Goal: Information Seeking & Learning: Compare options

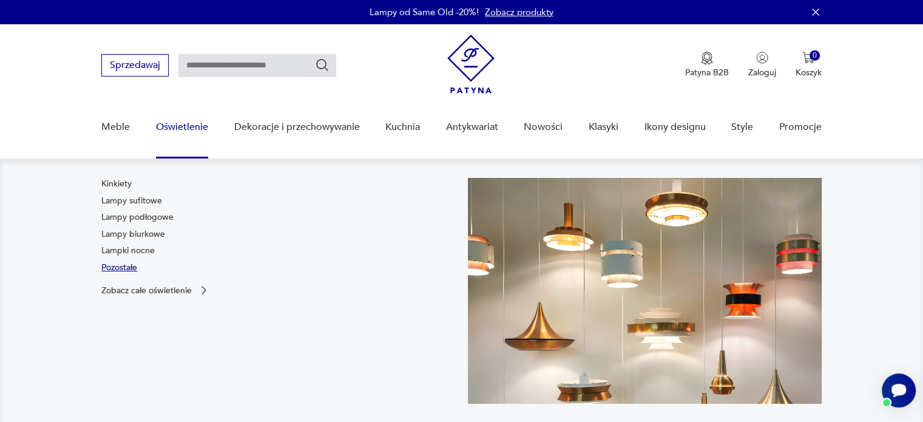
click at [118, 269] on link "Pozostałe" at bounding box center [119, 267] width 36 height 12
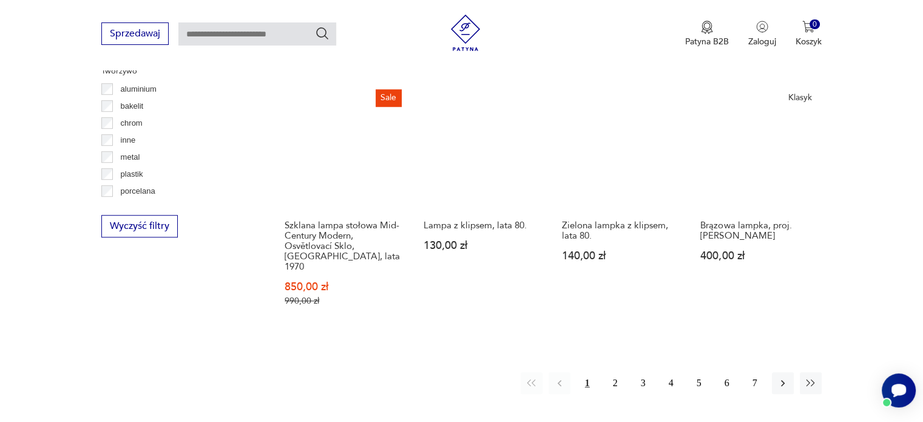
scroll to position [949, 0]
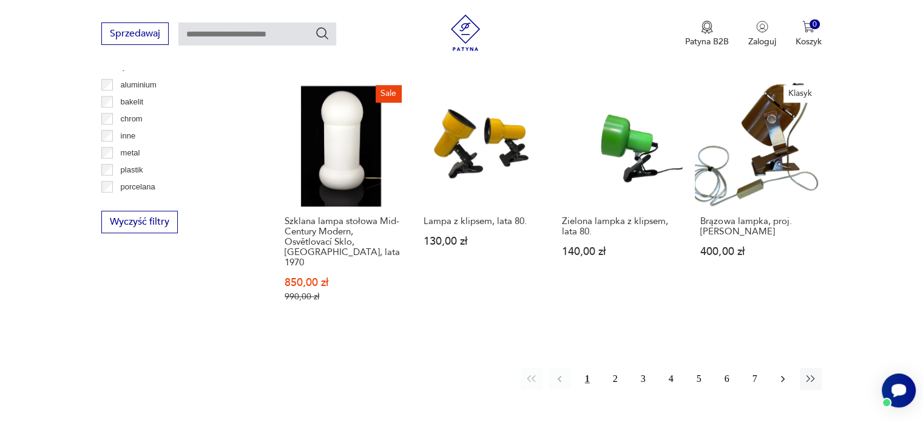
click at [780, 372] on icon "button" at bounding box center [783, 378] width 12 height 12
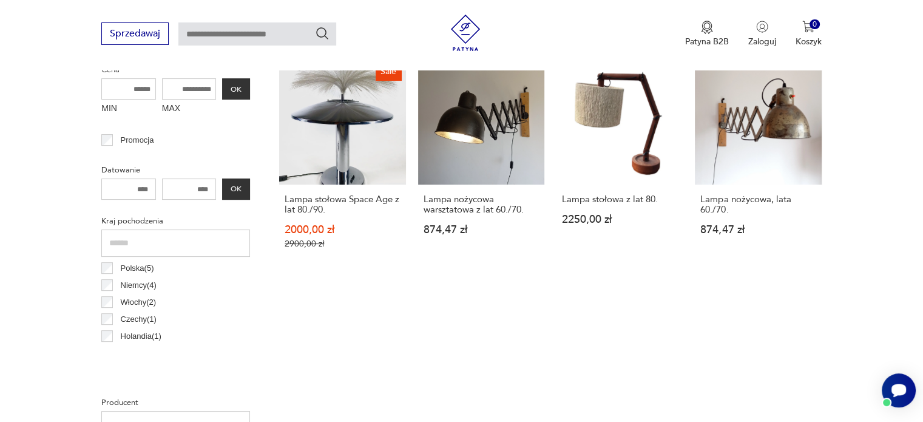
scroll to position [380, 0]
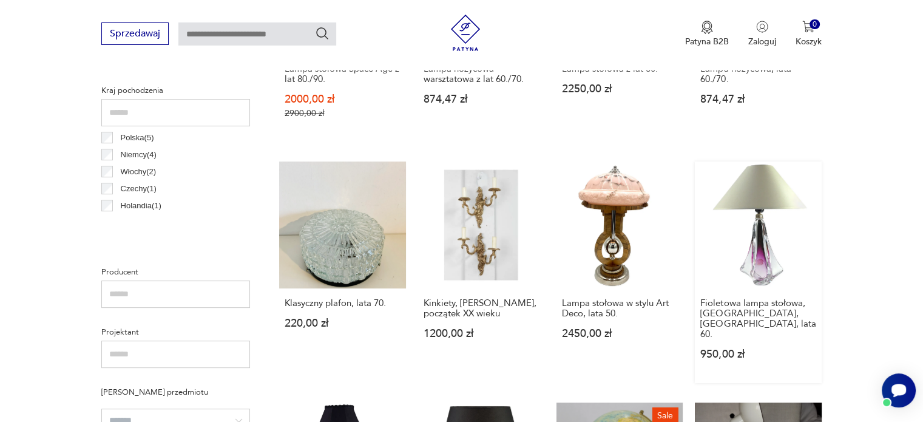
click at [761, 249] on link "Fioletowa lampa stołowa, [GEOGRAPHIC_DATA], [GEOGRAPHIC_DATA], lata 60. 950,00 …" at bounding box center [758, 271] width 126 height 221
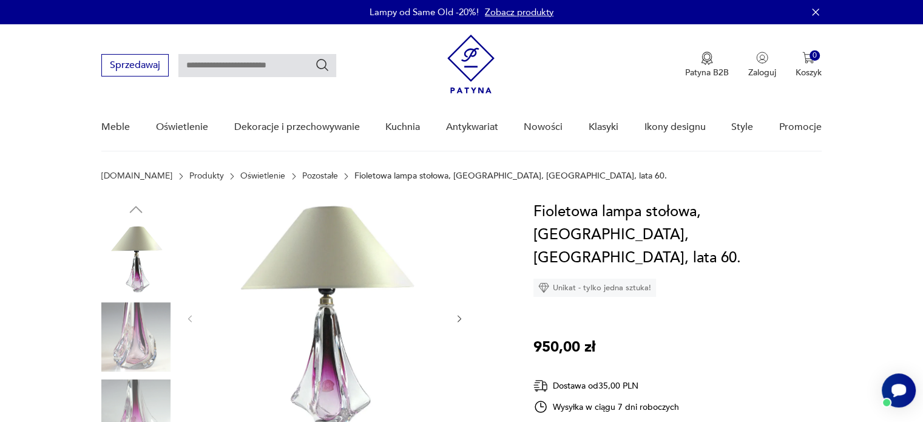
click at [457, 321] on icon "button" at bounding box center [459, 319] width 10 height 10
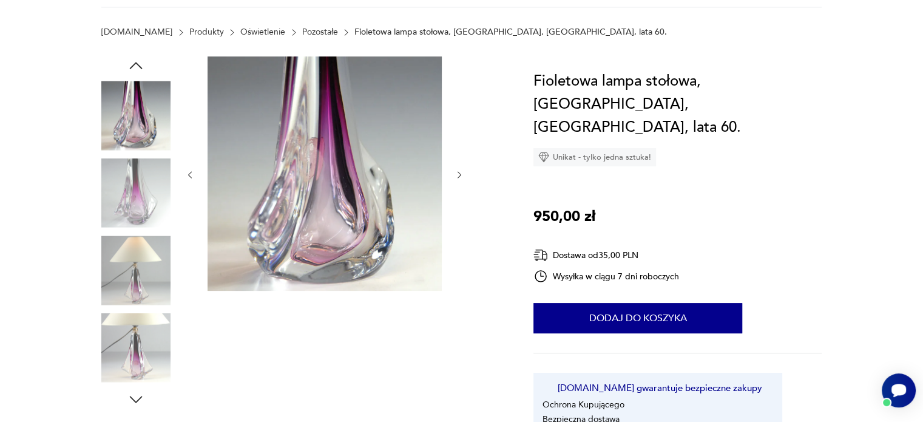
scroll to position [347, 0]
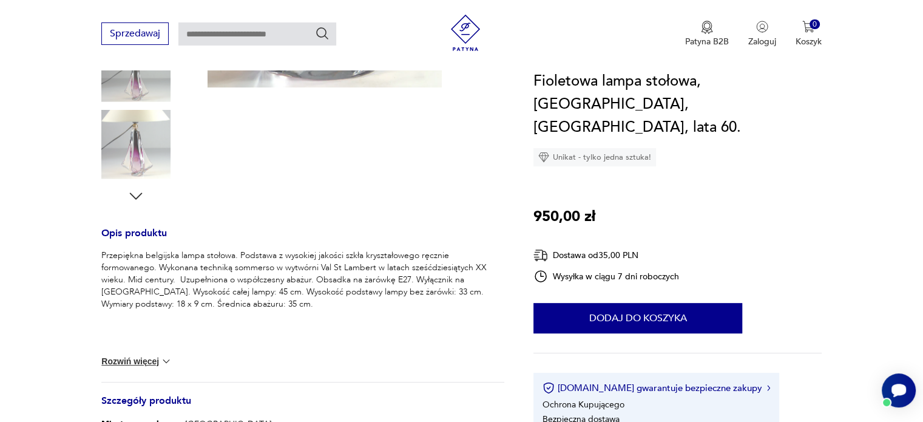
scroll to position [380, 0]
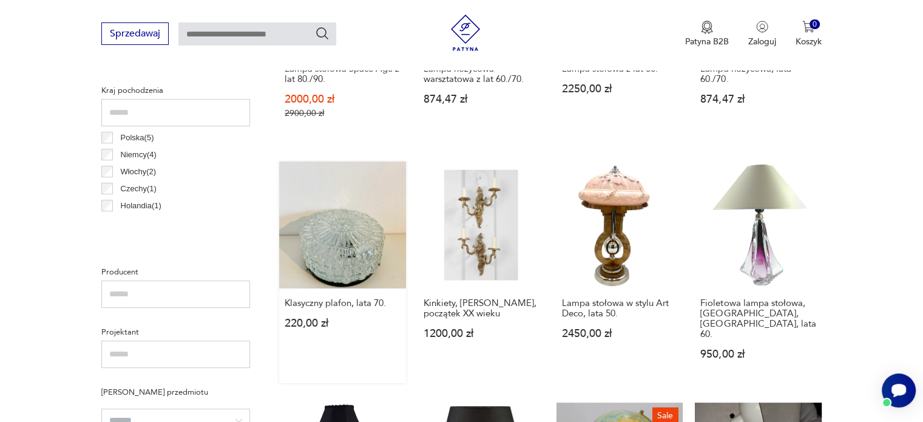
click at [339, 264] on link "Klasyczny plafon, lata 70. 220,00 zł" at bounding box center [342, 271] width 126 height 221
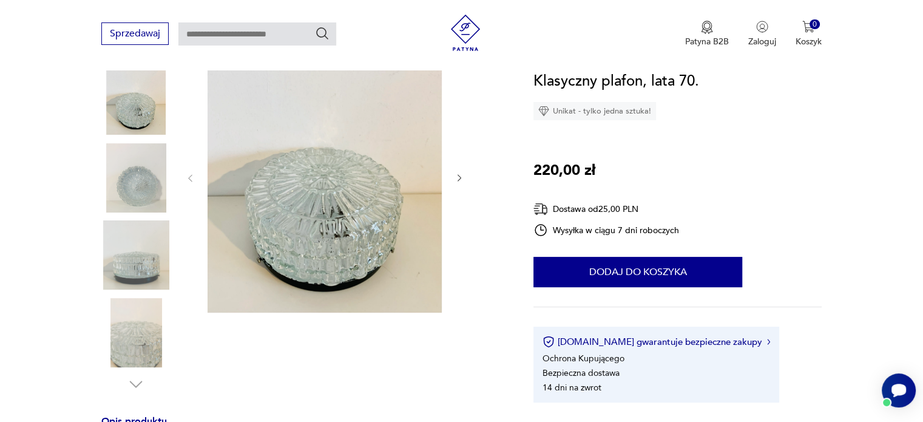
scroll to position [170, 0]
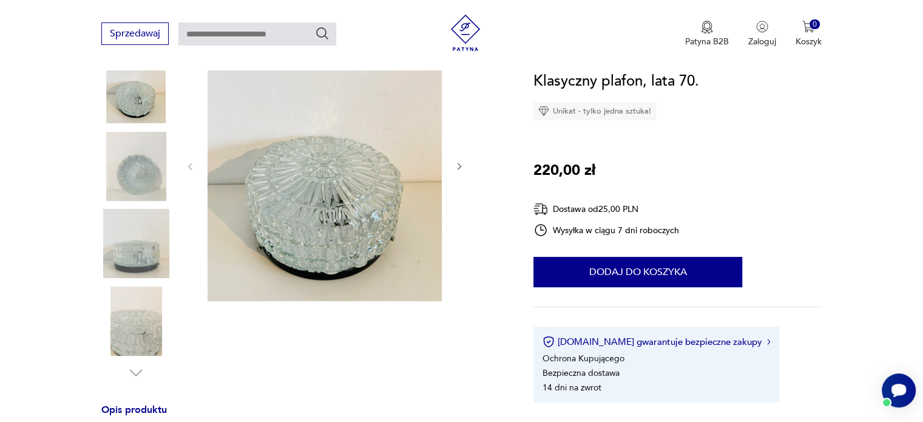
click at [453, 167] on div at bounding box center [324, 167] width 279 height 274
click at [456, 167] on icon "button" at bounding box center [459, 166] width 10 height 10
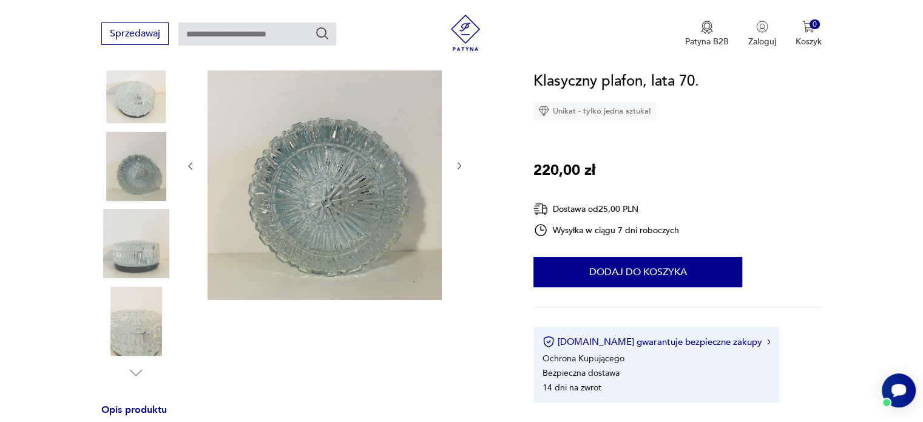
click at [456, 167] on icon "button" at bounding box center [459, 166] width 10 height 10
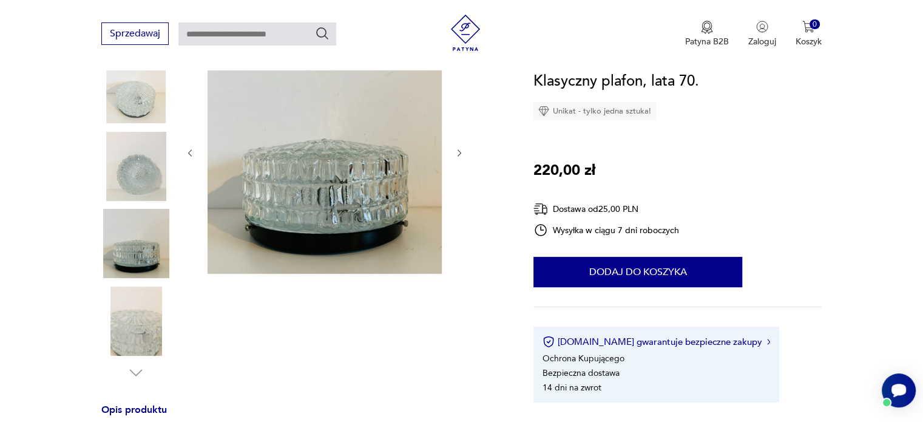
click at [456, 167] on div at bounding box center [324, 153] width 279 height 246
click at [459, 151] on icon "button" at bounding box center [459, 153] width 10 height 10
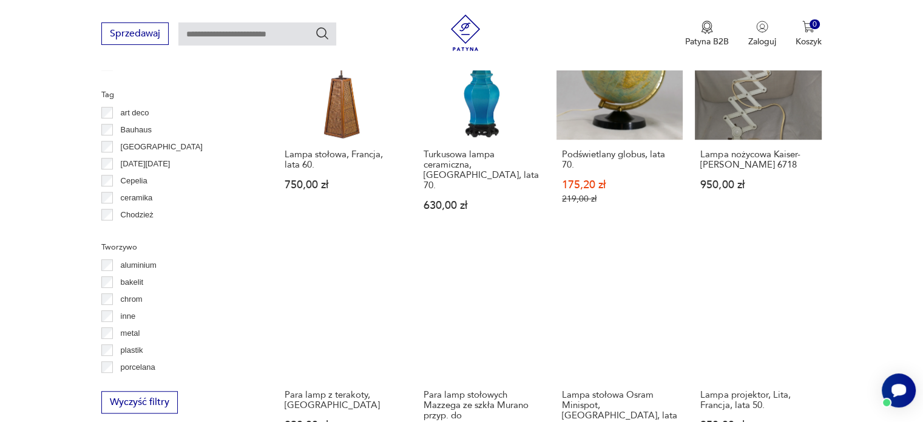
scroll to position [963, 0]
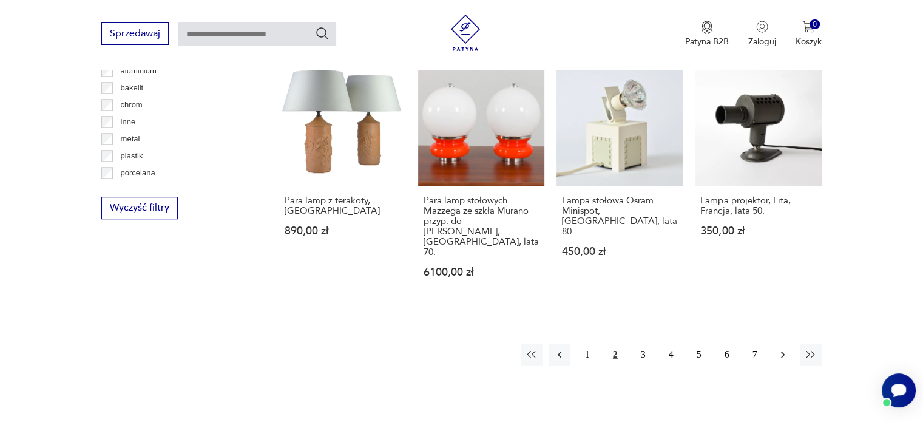
click at [779, 348] on icon "button" at bounding box center [783, 354] width 12 height 12
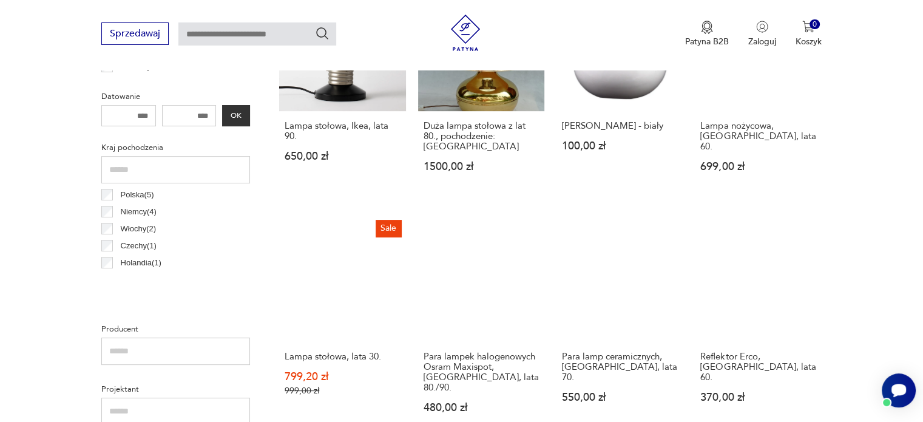
scroll to position [581, 0]
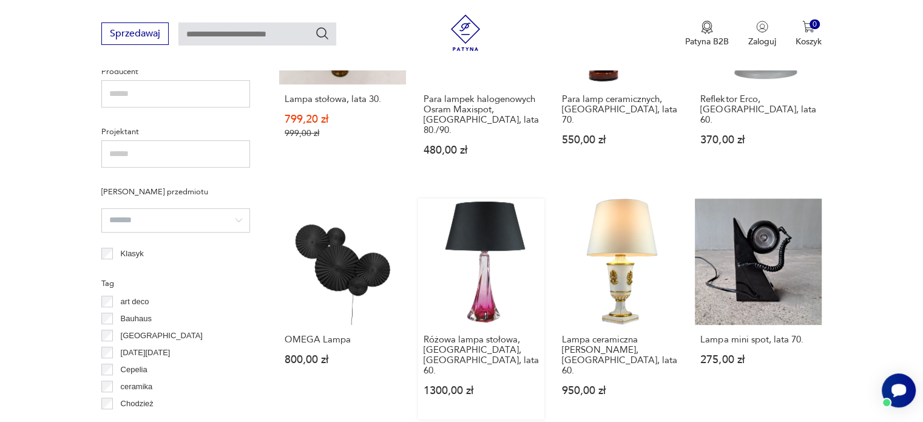
click at [478, 261] on link "Różowa lampa stołowa, [GEOGRAPHIC_DATA], [GEOGRAPHIC_DATA], lata 60. 1300,00 zł" at bounding box center [481, 308] width 126 height 221
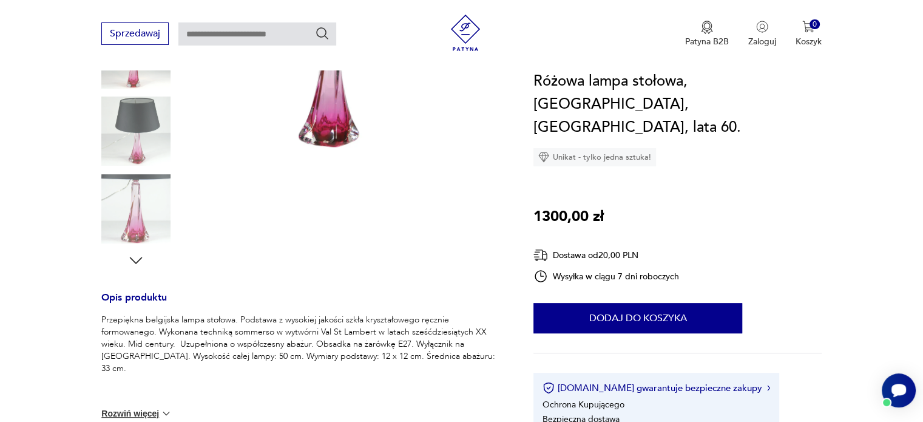
scroll to position [85, 0]
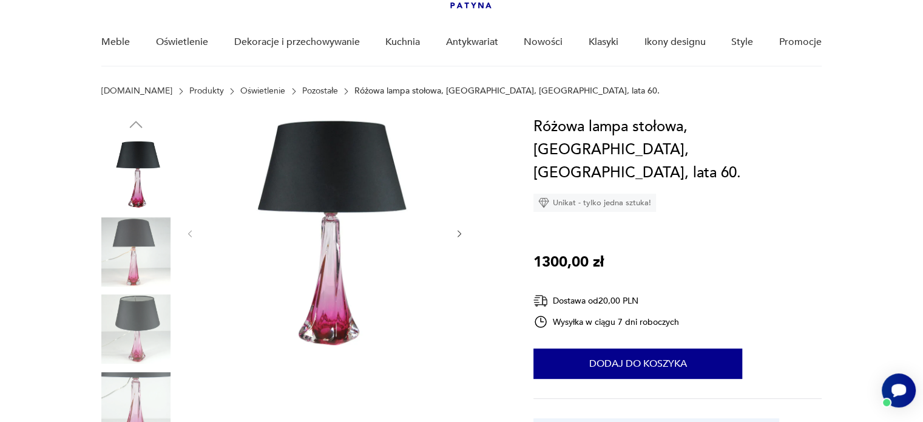
click at [332, 257] on img at bounding box center [324, 232] width 234 height 234
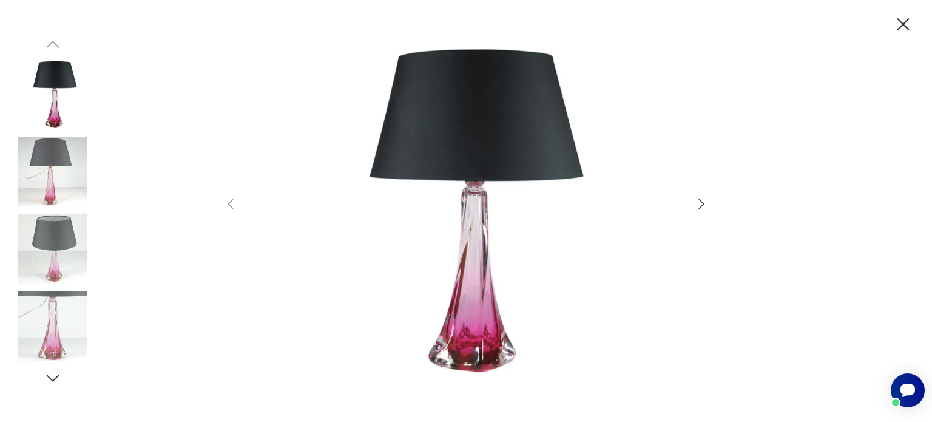
click at [698, 206] on icon "button" at bounding box center [701, 204] width 15 height 15
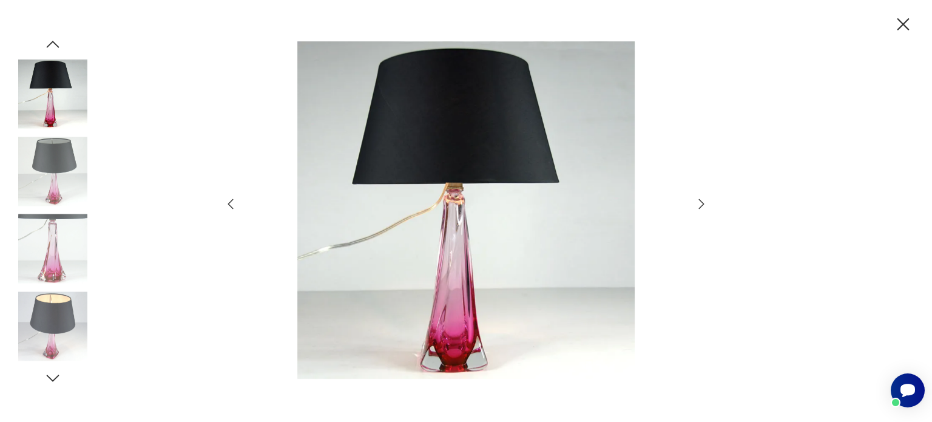
click at [698, 206] on icon "button" at bounding box center [701, 204] width 15 height 15
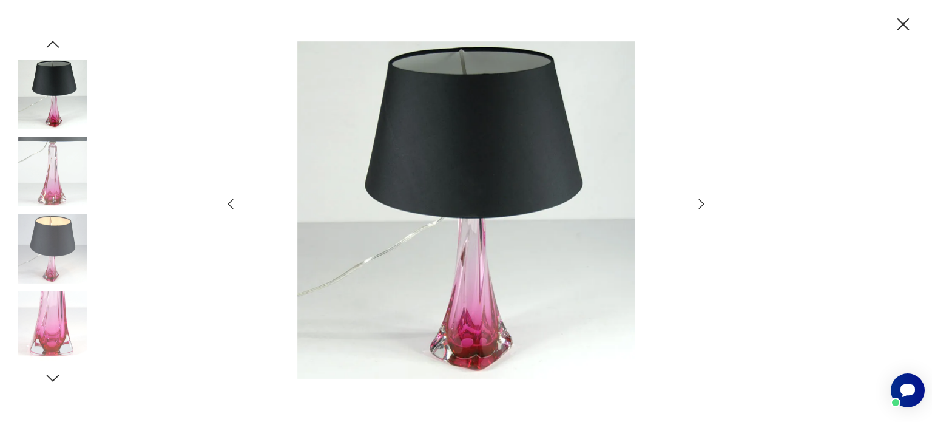
click at [903, 25] on icon "button" at bounding box center [903, 24] width 12 height 12
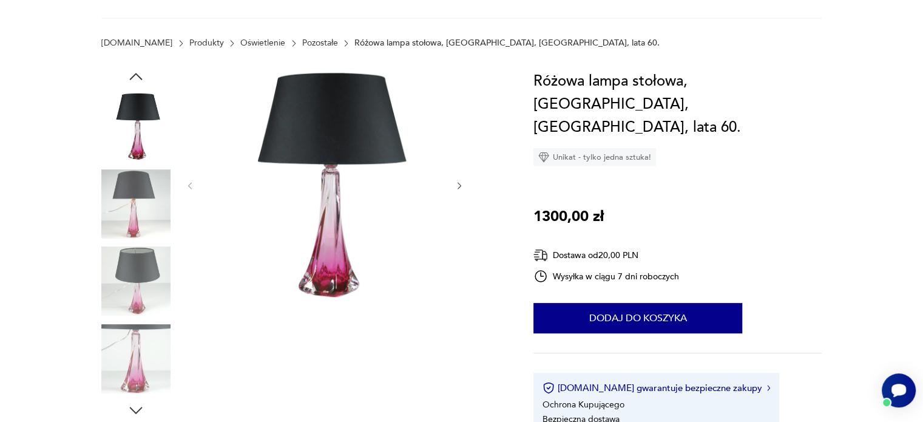
scroll to position [0, 0]
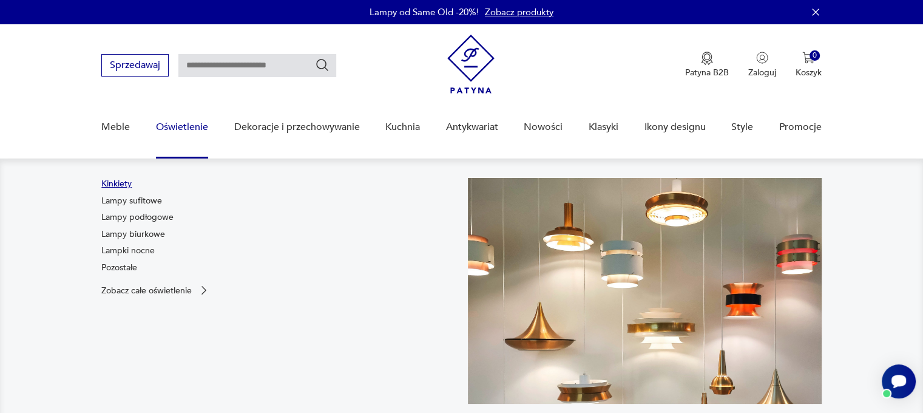
click at [123, 186] on link "Kinkiety" at bounding box center [116, 184] width 30 height 12
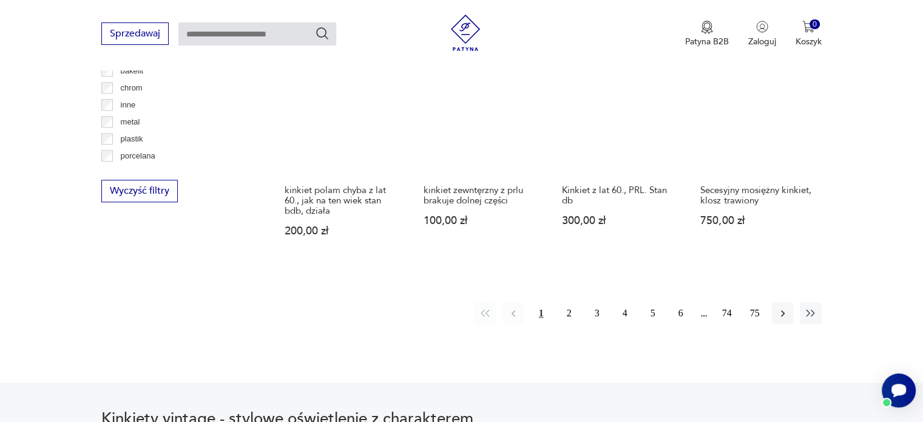
scroll to position [1155, 0]
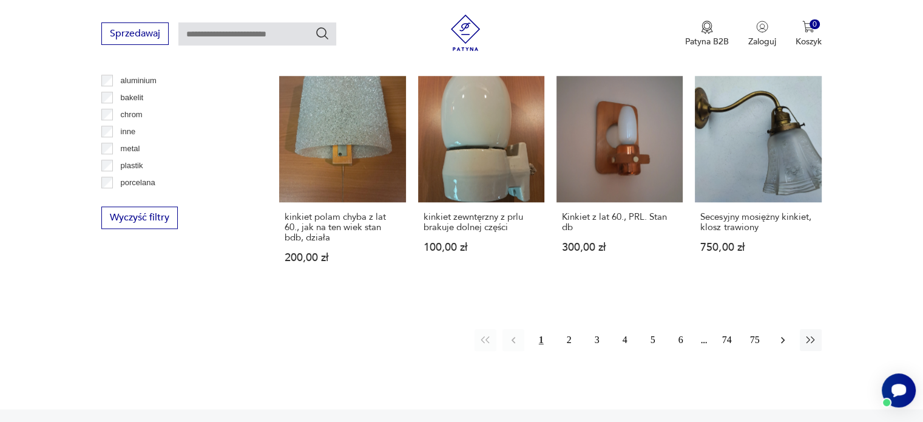
click at [784, 334] on icon "button" at bounding box center [783, 340] width 12 height 12
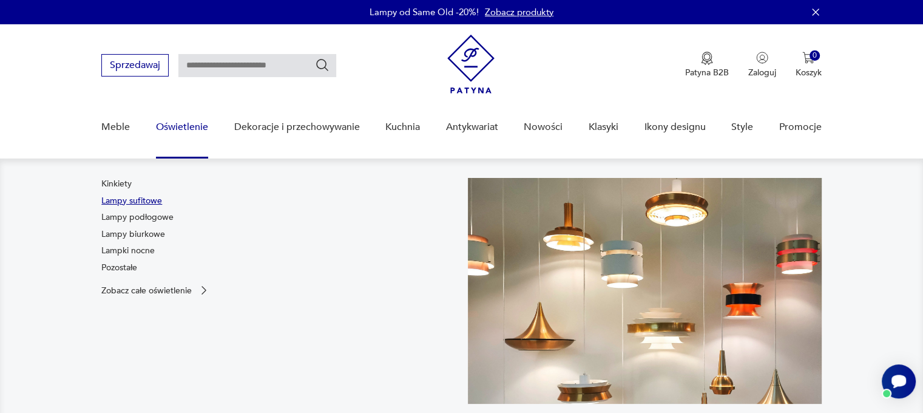
click at [147, 201] on link "Lampy sufitowe" at bounding box center [131, 201] width 61 height 12
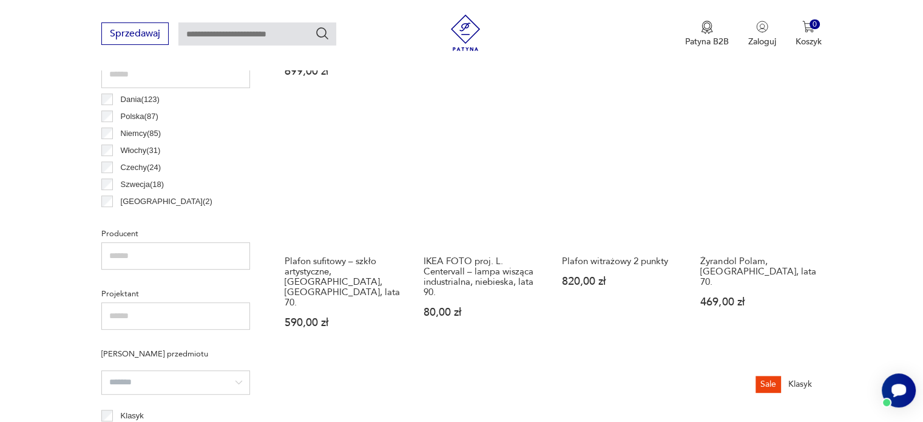
scroll to position [867, 0]
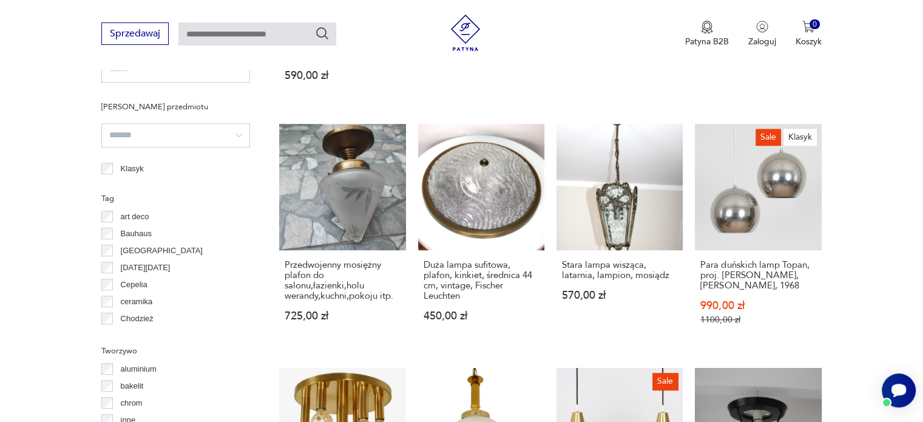
drag, startPoint x: 931, startPoint y: 167, endPoint x: 900, endPoint y: 64, distance: 107.8
click at [900, 64] on div "Sprzedawaj Patyna B2B Zaloguj 0 Koszyk Twój koszyk ( 0 ) Brak produktów w koszy…" at bounding box center [461, 35] width 923 height 70
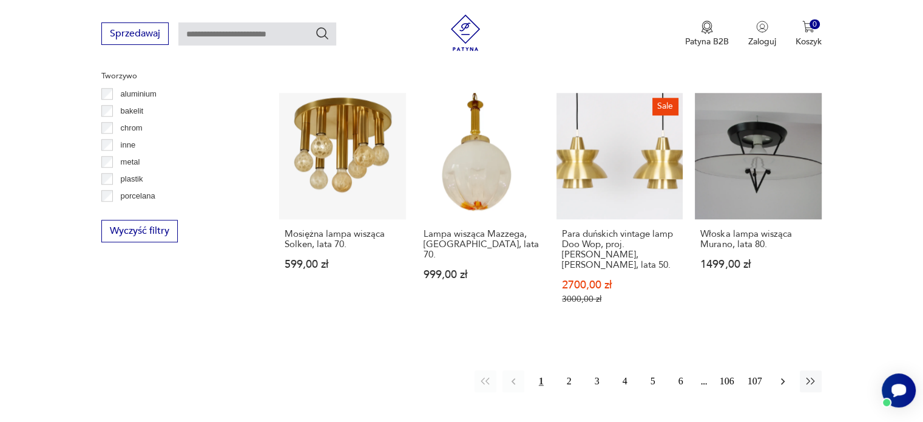
click at [781, 375] on icon "button" at bounding box center [783, 381] width 12 height 12
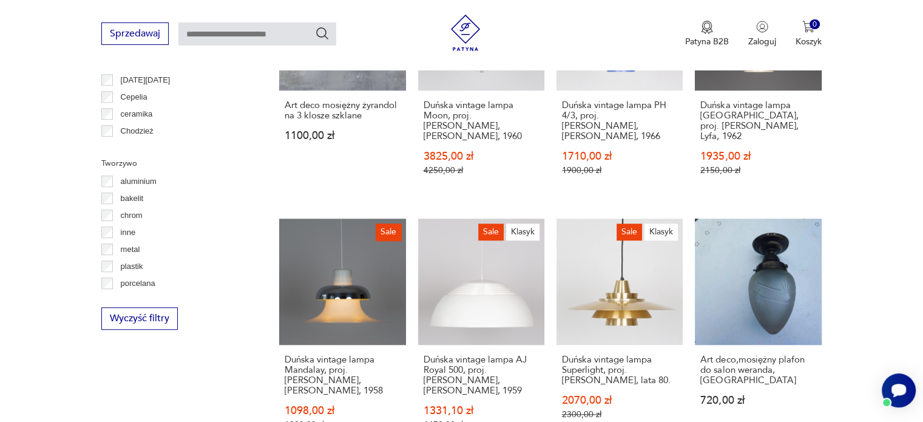
scroll to position [1155, 0]
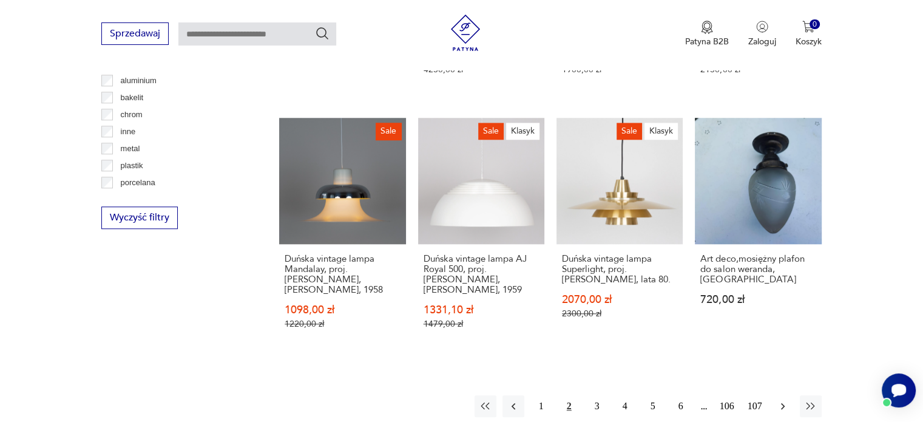
click at [783, 403] on icon "button" at bounding box center [783, 406] width 4 height 7
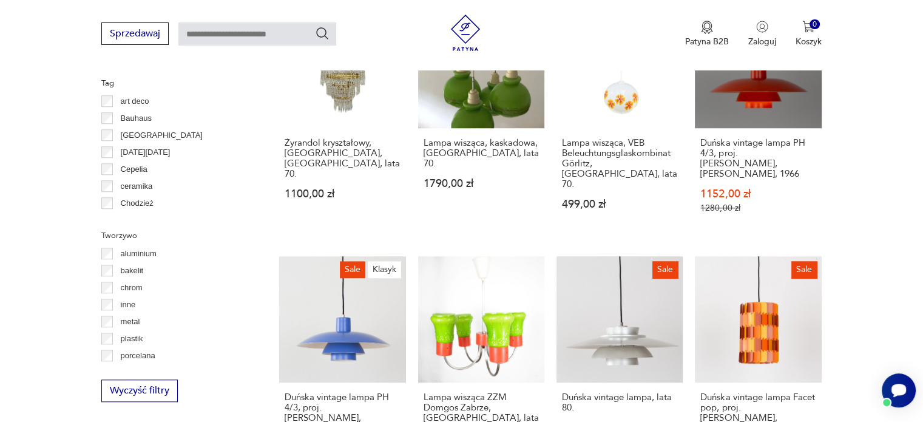
scroll to position [1128, 0]
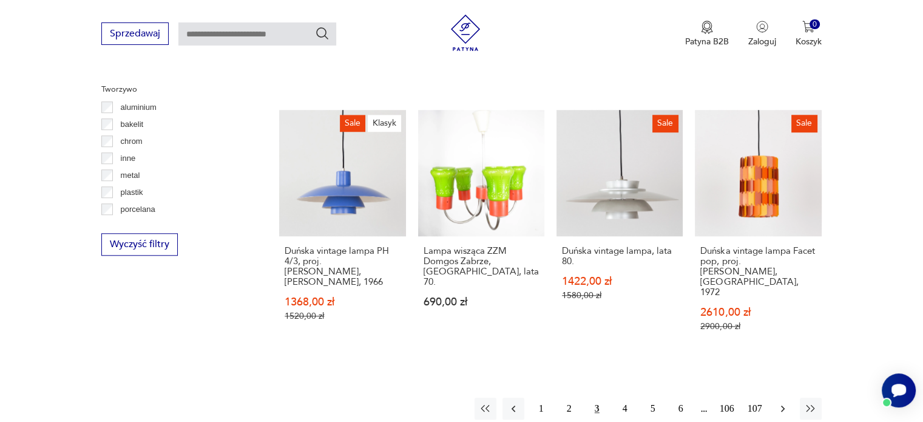
click at [781, 402] on icon "button" at bounding box center [783, 408] width 12 height 12
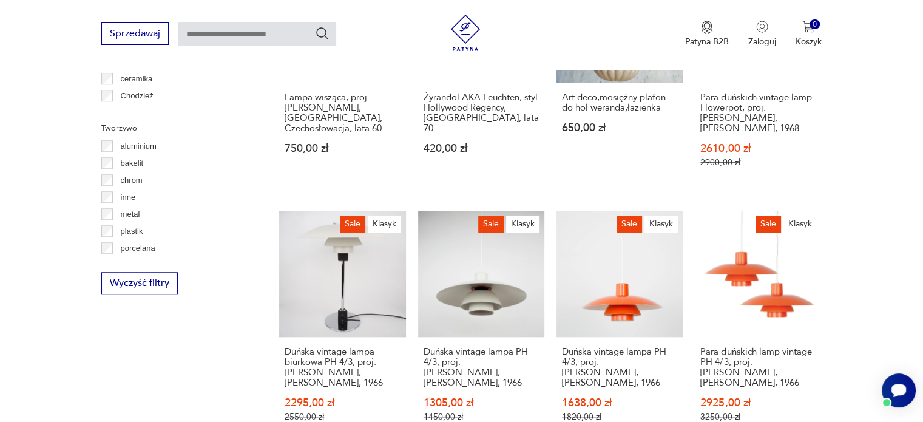
scroll to position [1332, 0]
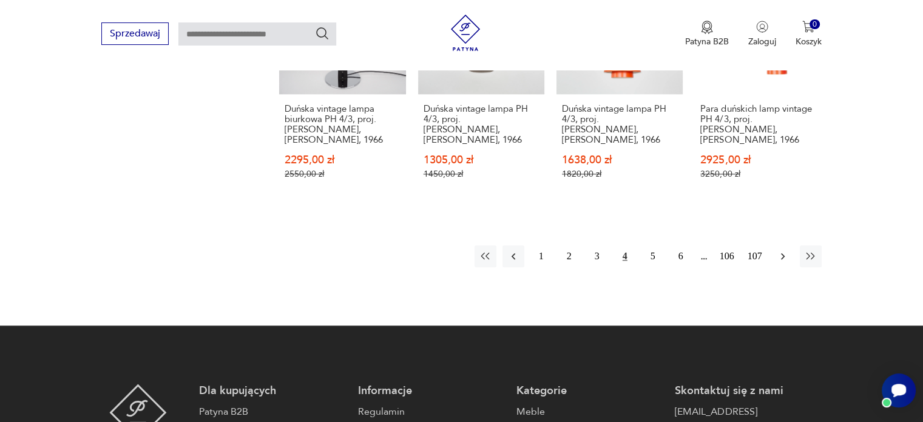
click at [781, 250] on icon "button" at bounding box center [783, 256] width 12 height 12
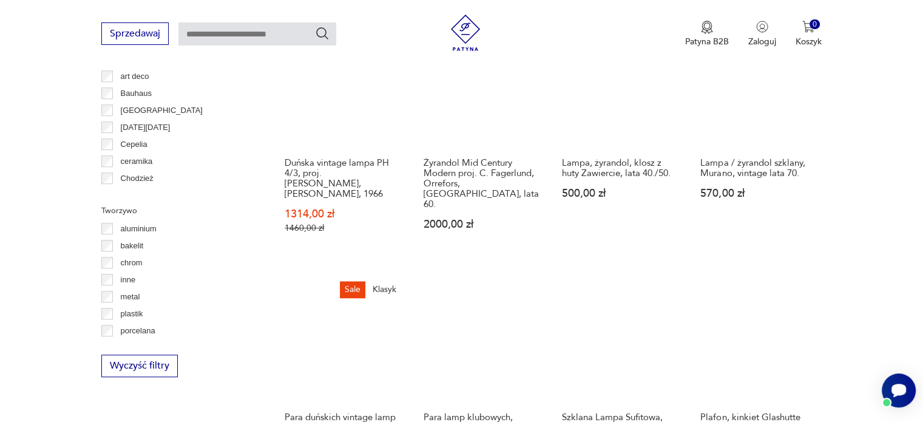
scroll to position [1293, 0]
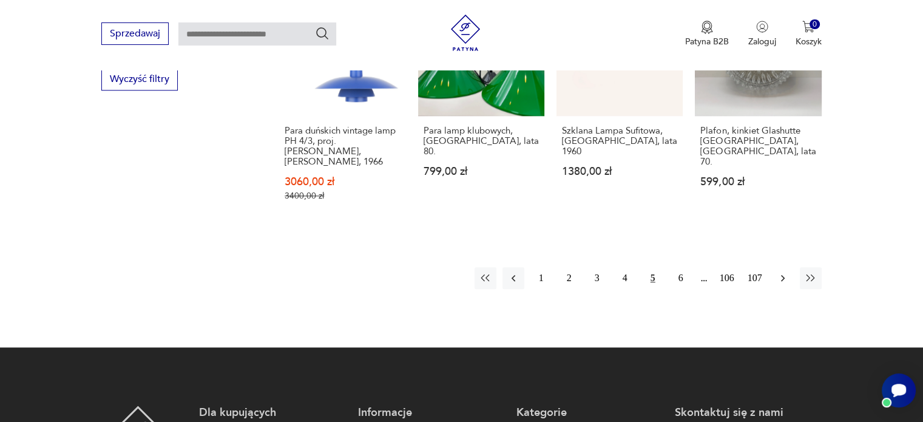
click at [779, 272] on icon "button" at bounding box center [783, 278] width 12 height 12
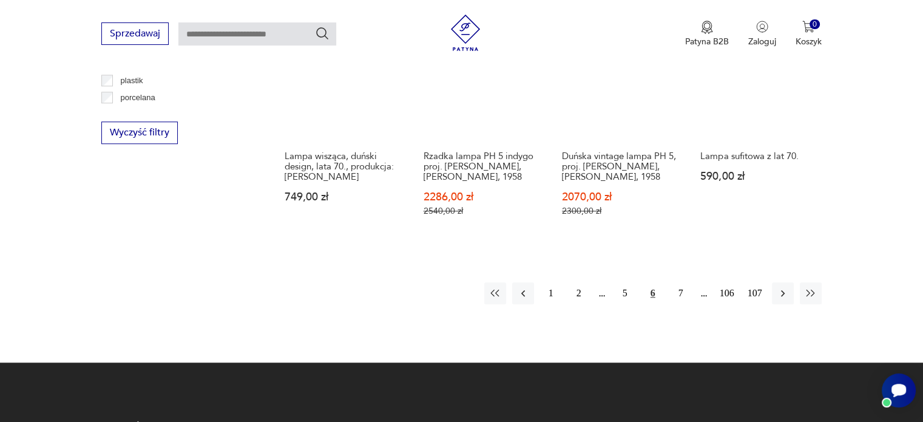
scroll to position [1242, 0]
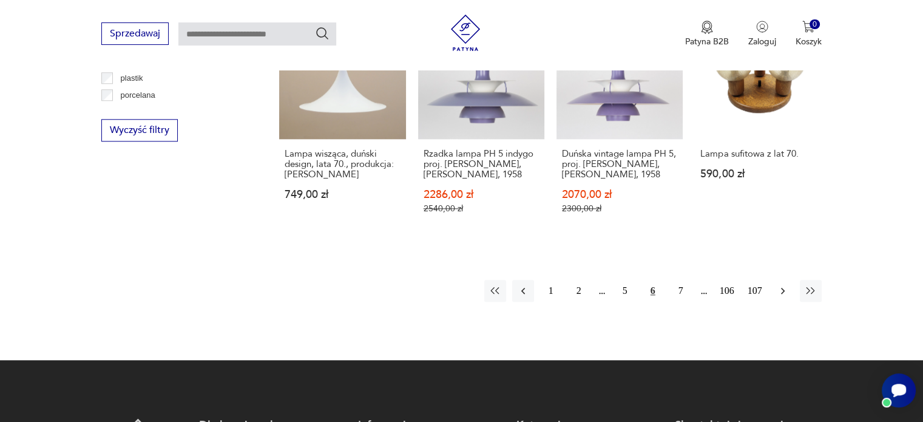
click at [779, 285] on icon "button" at bounding box center [783, 291] width 12 height 12
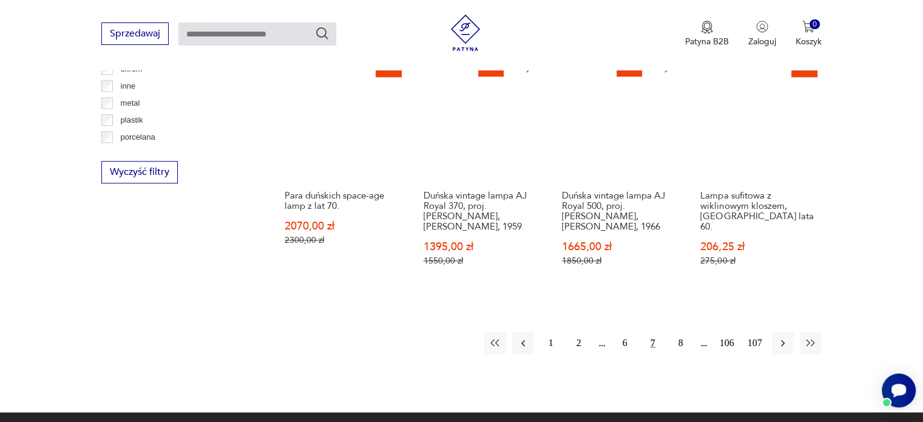
scroll to position [1245, 0]
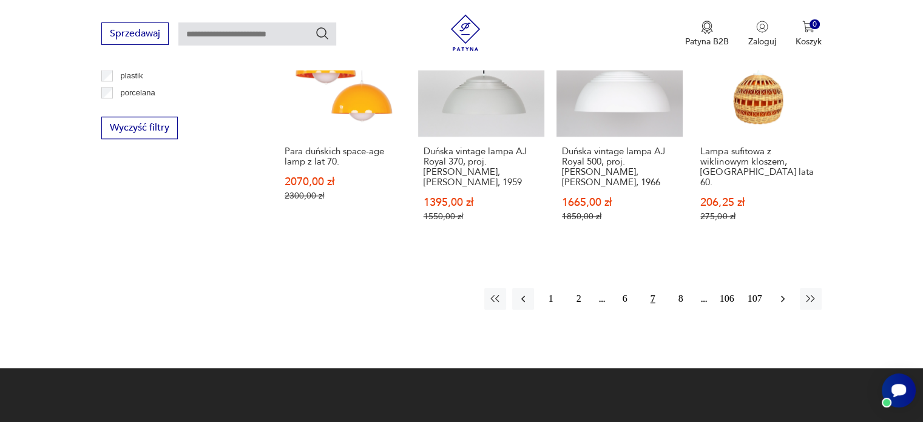
click at [784, 292] on icon "button" at bounding box center [783, 298] width 12 height 12
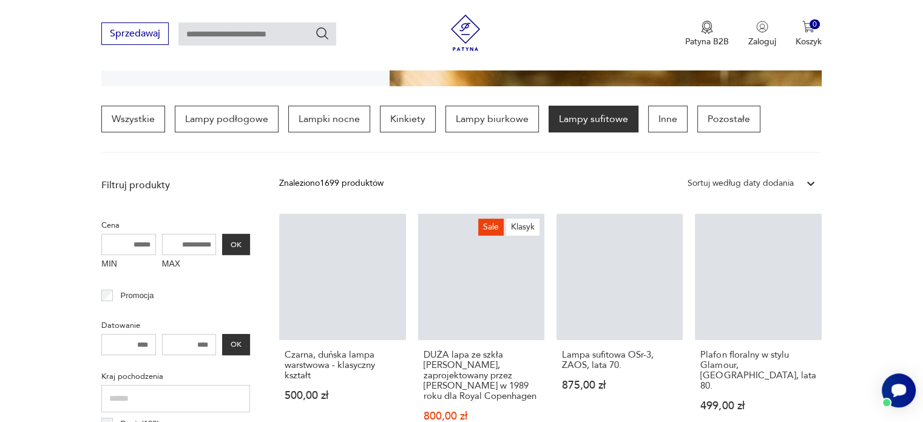
scroll to position [286, 0]
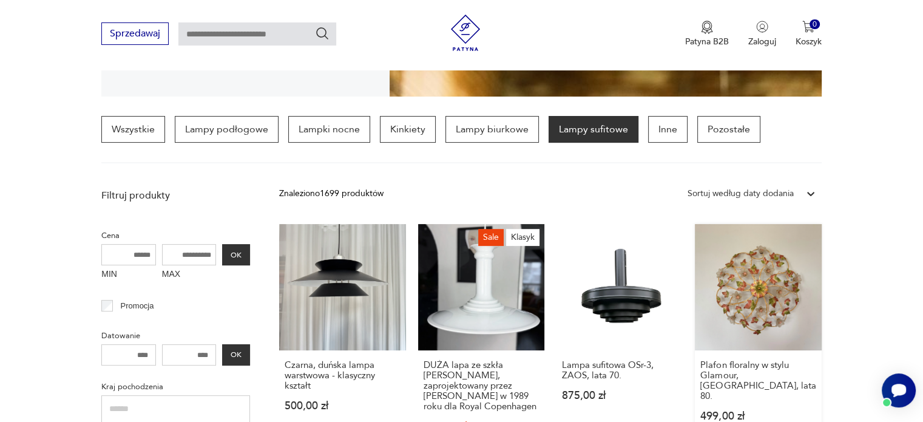
click at [756, 292] on link "Plafon floralny w stylu Glamour, [GEOGRAPHIC_DATA], lata 80. 499,00 zł" at bounding box center [758, 346] width 126 height 245
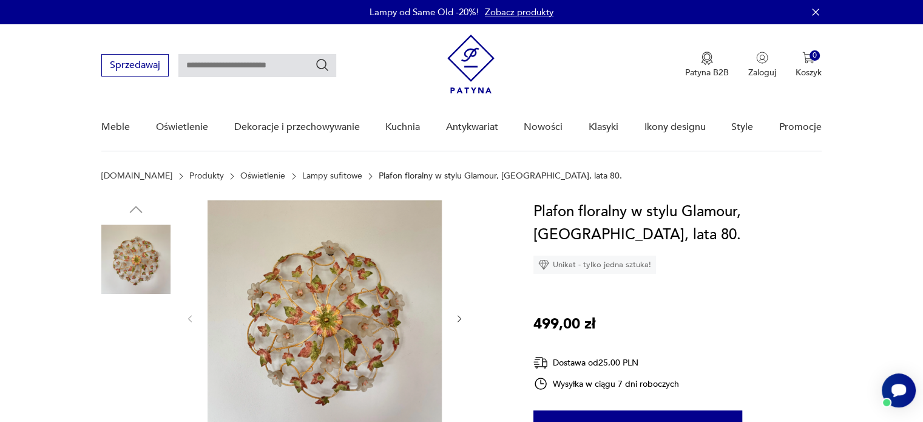
click at [363, 305] on img at bounding box center [324, 317] width 234 height 234
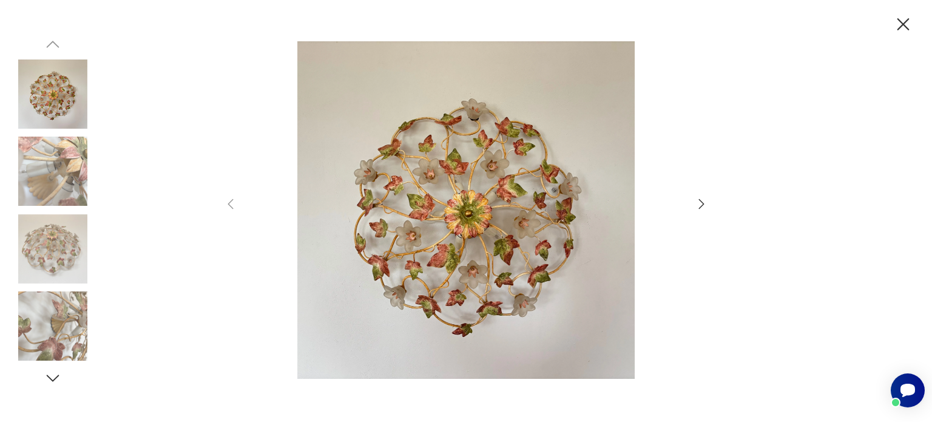
click at [702, 204] on icon "button" at bounding box center [701, 203] width 5 height 10
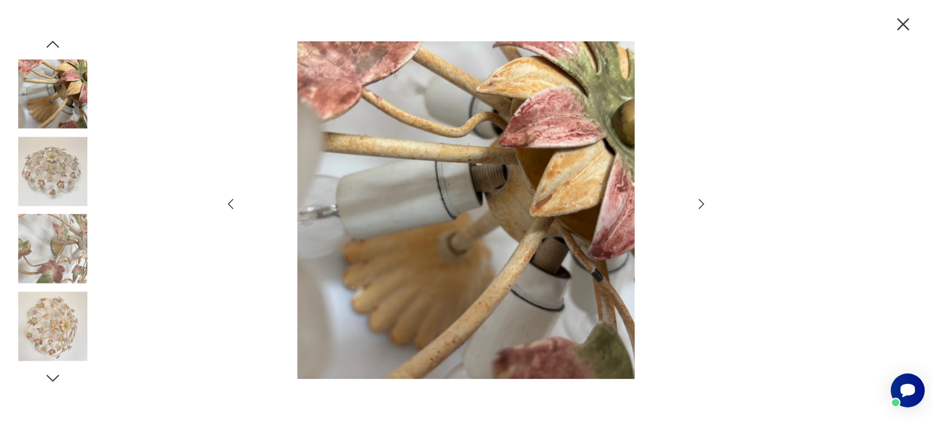
click at [709, 203] on div at bounding box center [466, 211] width 932 height 422
click at [699, 203] on icon "button" at bounding box center [701, 204] width 15 height 15
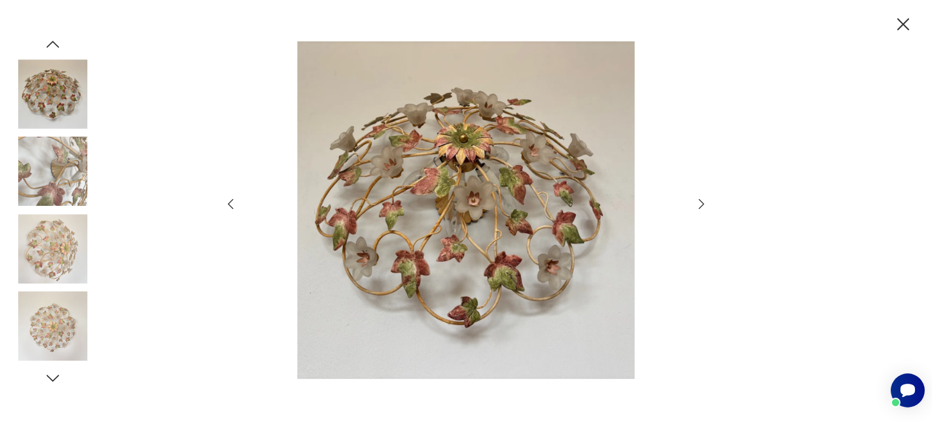
click at [908, 25] on icon "button" at bounding box center [902, 24] width 21 height 21
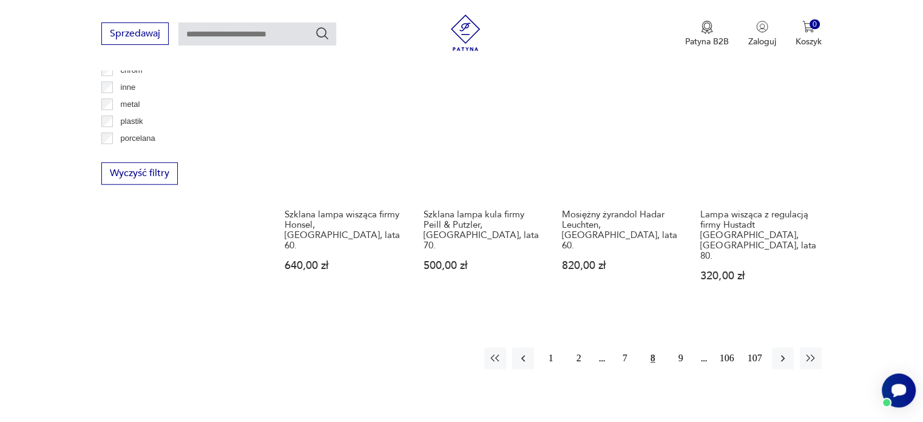
scroll to position [1211, 0]
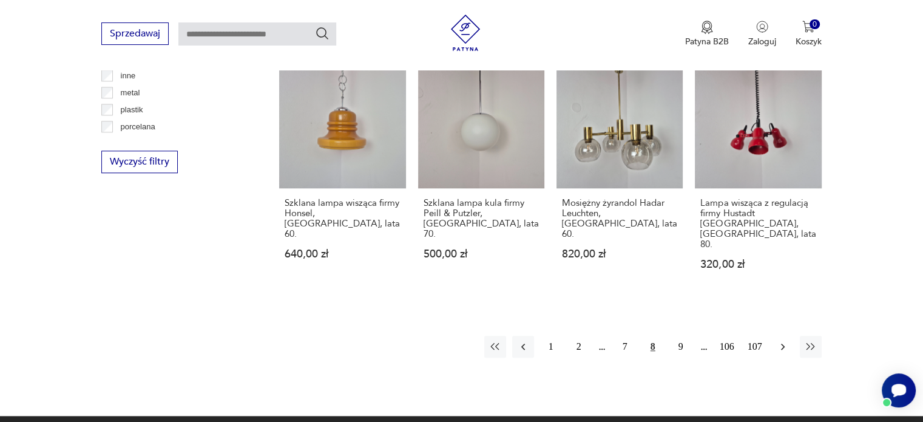
click at [786, 340] on icon "button" at bounding box center [783, 346] width 12 height 12
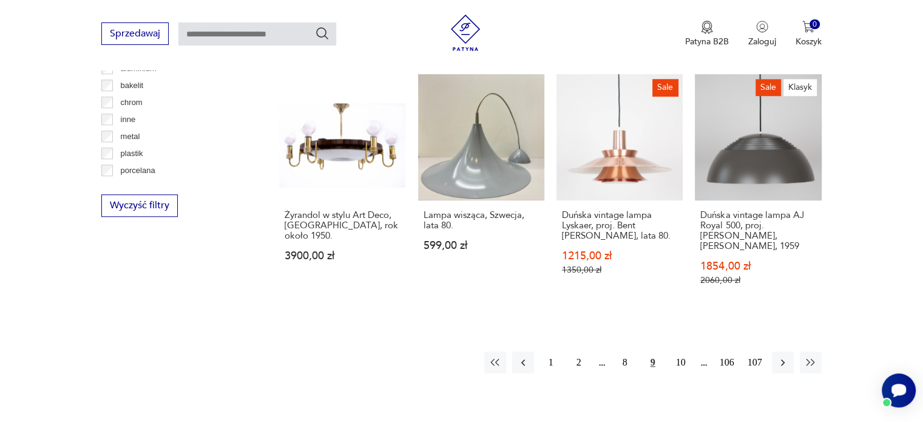
scroll to position [1172, 0]
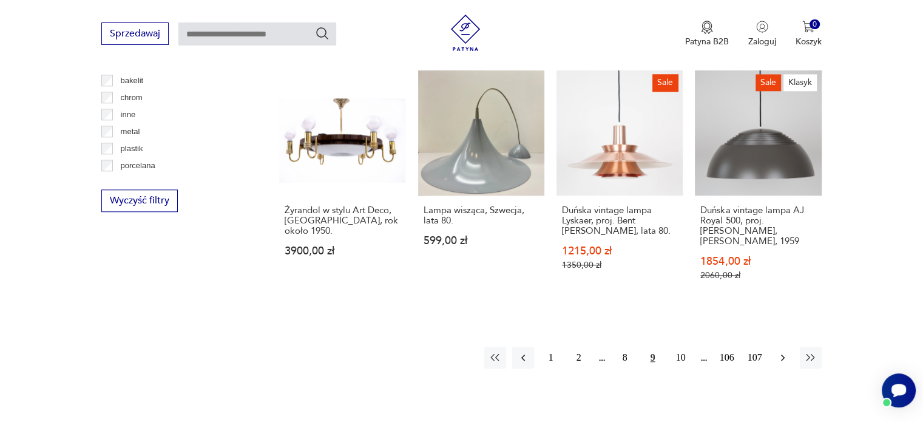
click at [781, 351] on icon "button" at bounding box center [783, 357] width 12 height 12
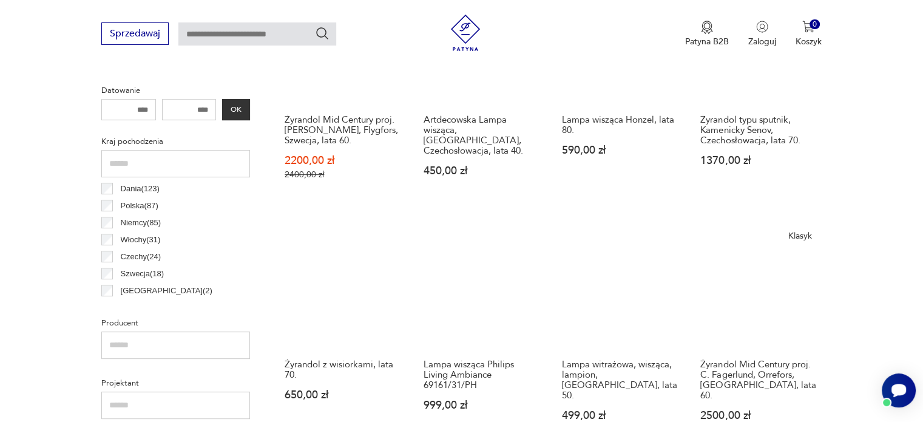
scroll to position [540, 0]
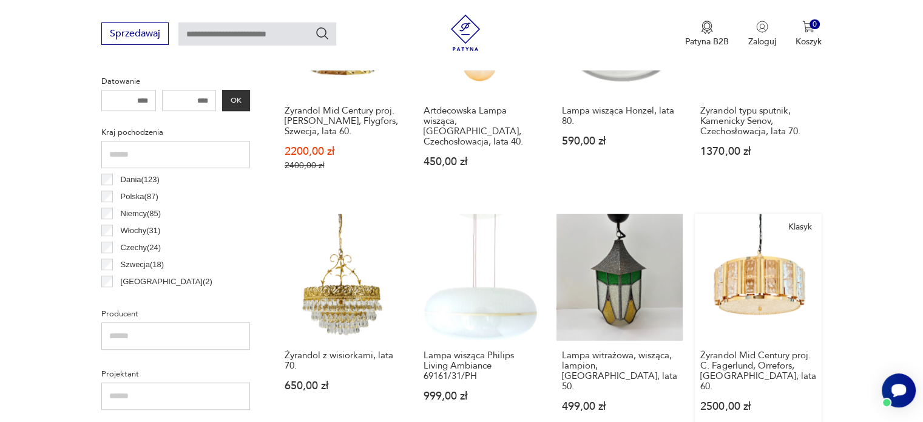
click at [760, 279] on link "Klasyk Żyrandol Mid Century proj. C. Fagerlund, Orrefors, Szwecja, lata 60. 250…" at bounding box center [758, 324] width 126 height 221
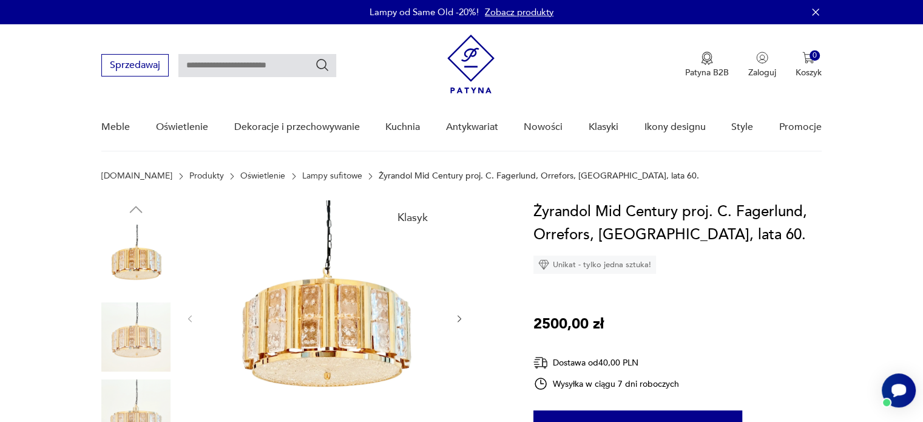
click at [466, 323] on div "Klasyk" at bounding box center [302, 376] width 403 height 352
click at [459, 320] on icon "button" at bounding box center [459, 318] width 4 height 7
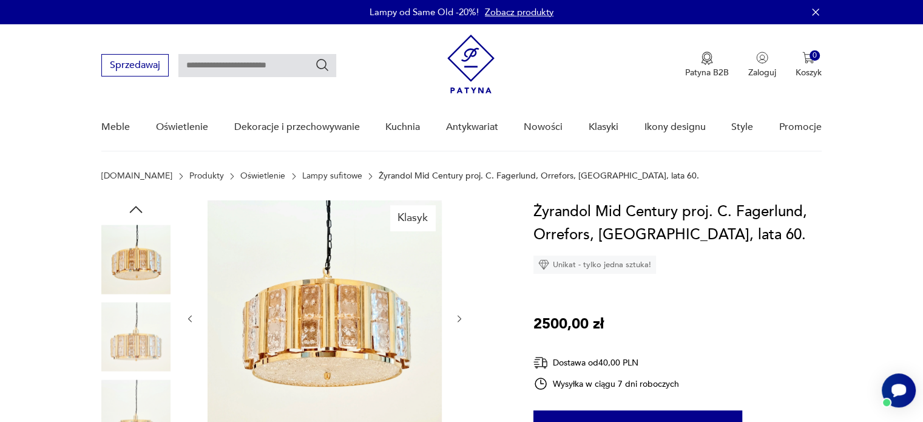
click at [459, 320] on icon "button" at bounding box center [459, 318] width 4 height 7
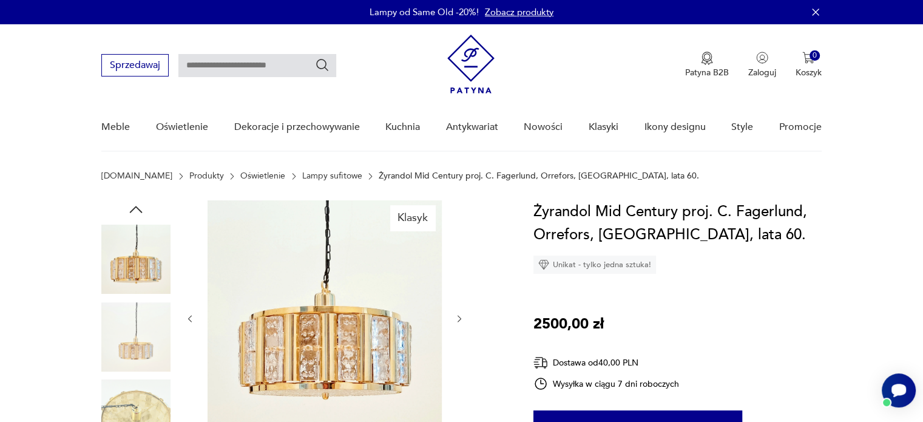
click at [459, 320] on icon "button" at bounding box center [459, 318] width 4 height 7
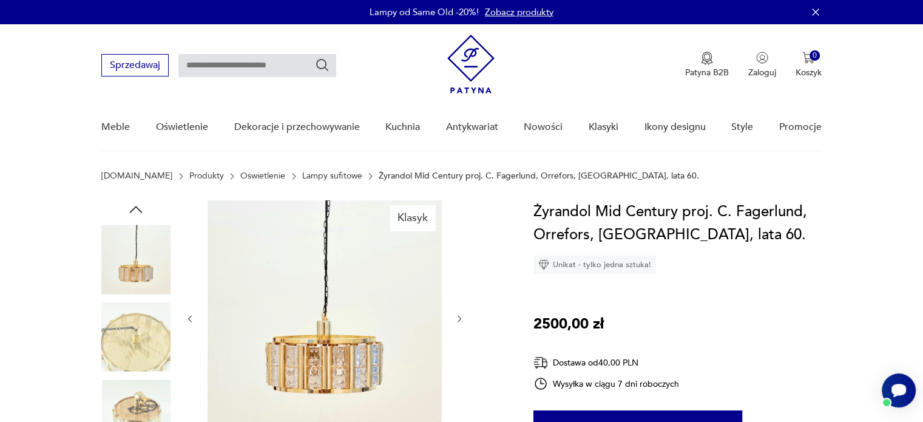
click at [459, 320] on icon "button" at bounding box center [459, 318] width 4 height 7
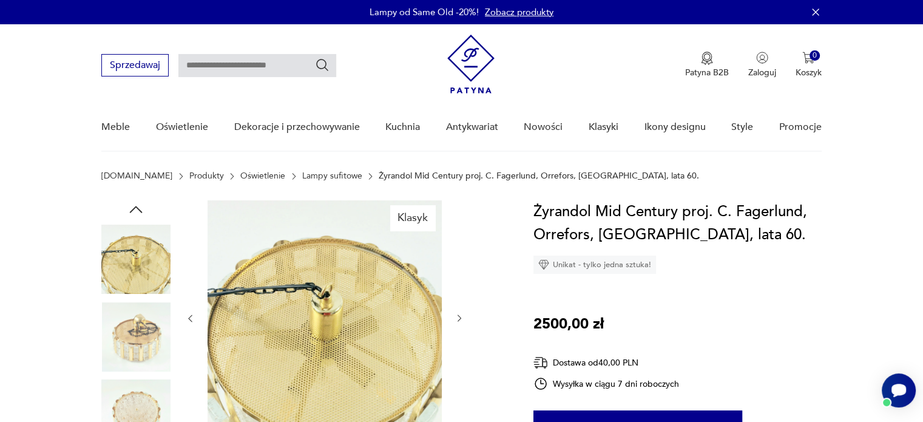
click at [459, 320] on icon "button" at bounding box center [459, 318] width 10 height 10
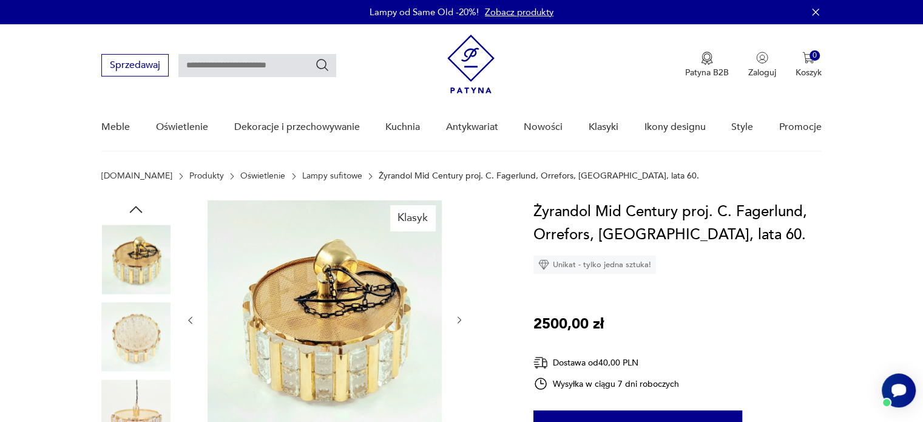
click at [459, 320] on icon "button" at bounding box center [459, 320] width 10 height 10
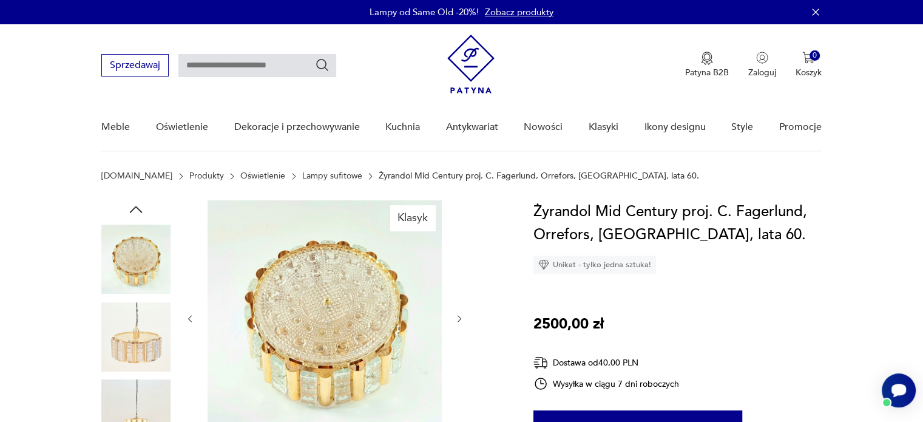
click at [459, 320] on icon "button" at bounding box center [459, 318] width 4 height 7
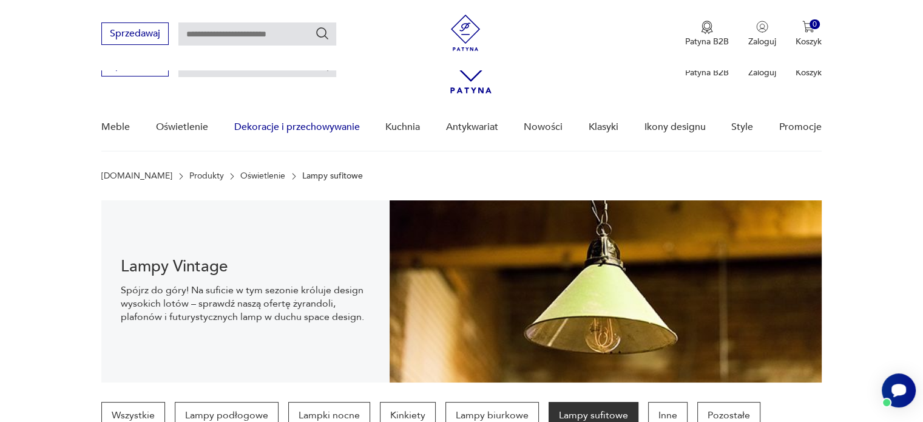
scroll to position [540, 0]
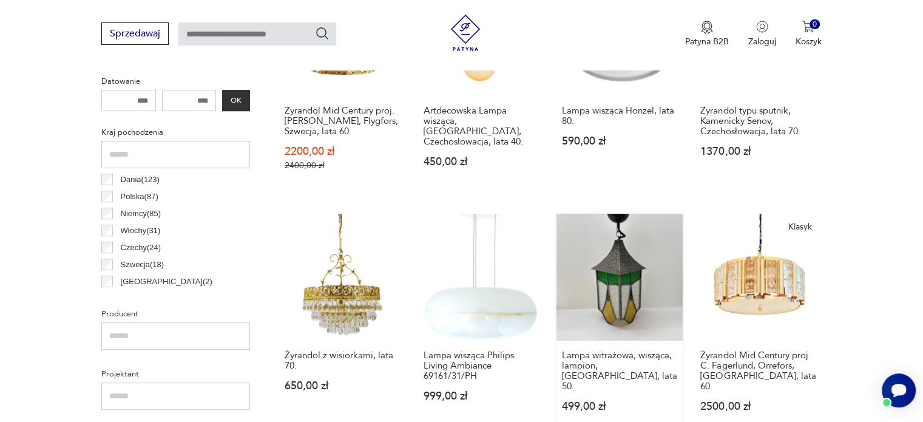
click at [628, 272] on link "Lampa witrażowa, wisząca, lampion, [GEOGRAPHIC_DATA], lata 50. 499,00 zł" at bounding box center [619, 324] width 126 height 221
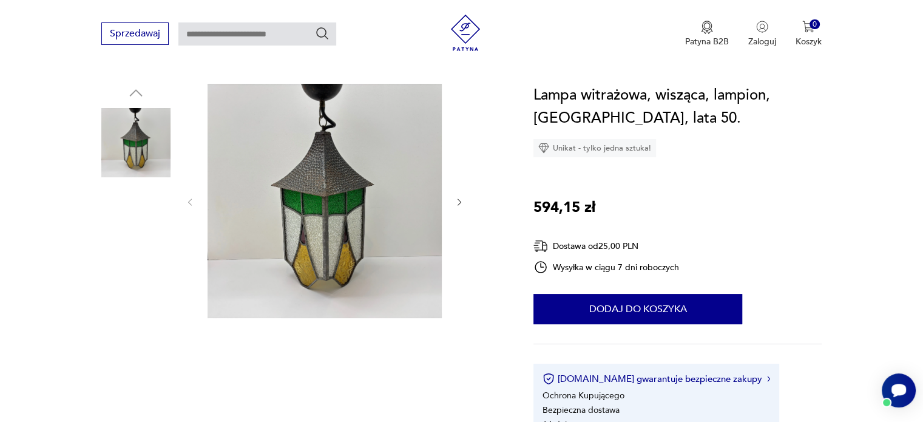
scroll to position [134, 0]
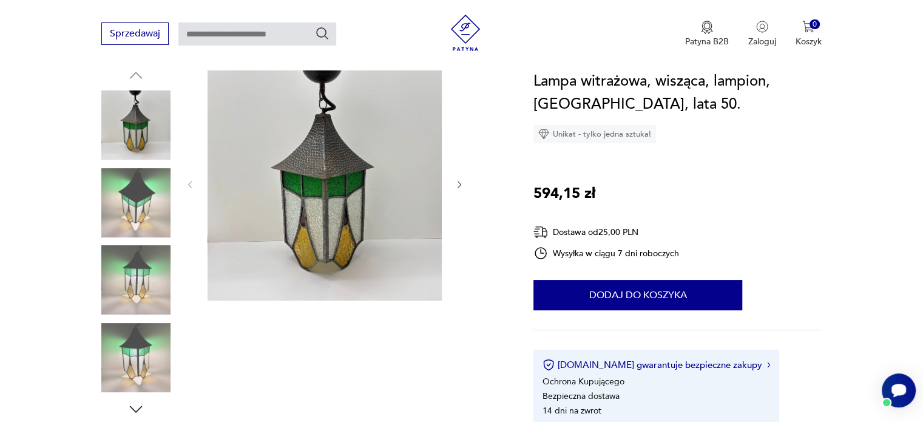
click at [467, 195] on div at bounding box center [302, 242] width 403 height 352
click at [458, 181] on icon "button" at bounding box center [459, 185] width 10 height 10
